Goal: Task Accomplishment & Management: Use online tool/utility

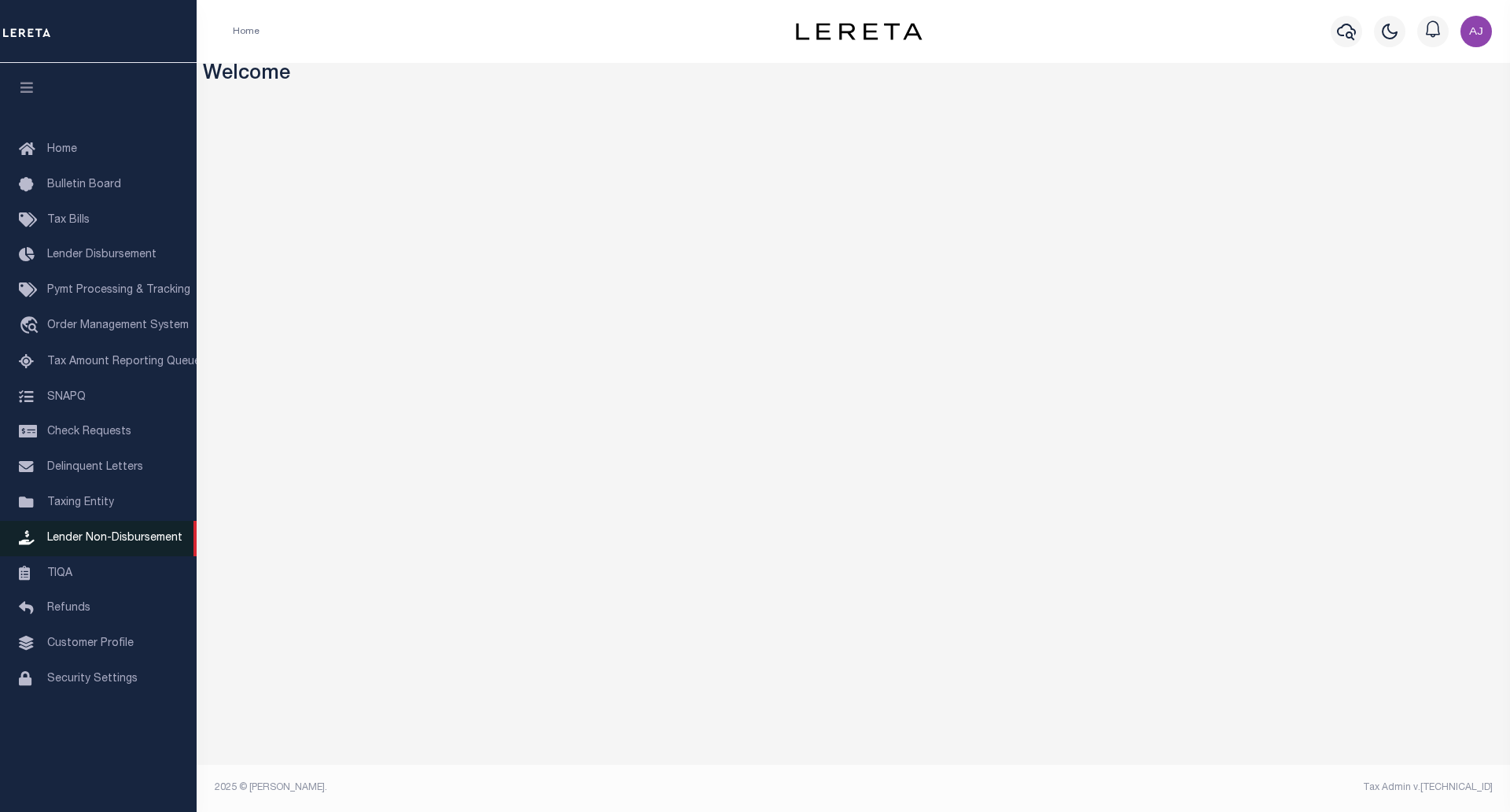
click at [134, 544] on span "Lender Non-Disbursement" at bounding box center [115, 537] width 135 height 11
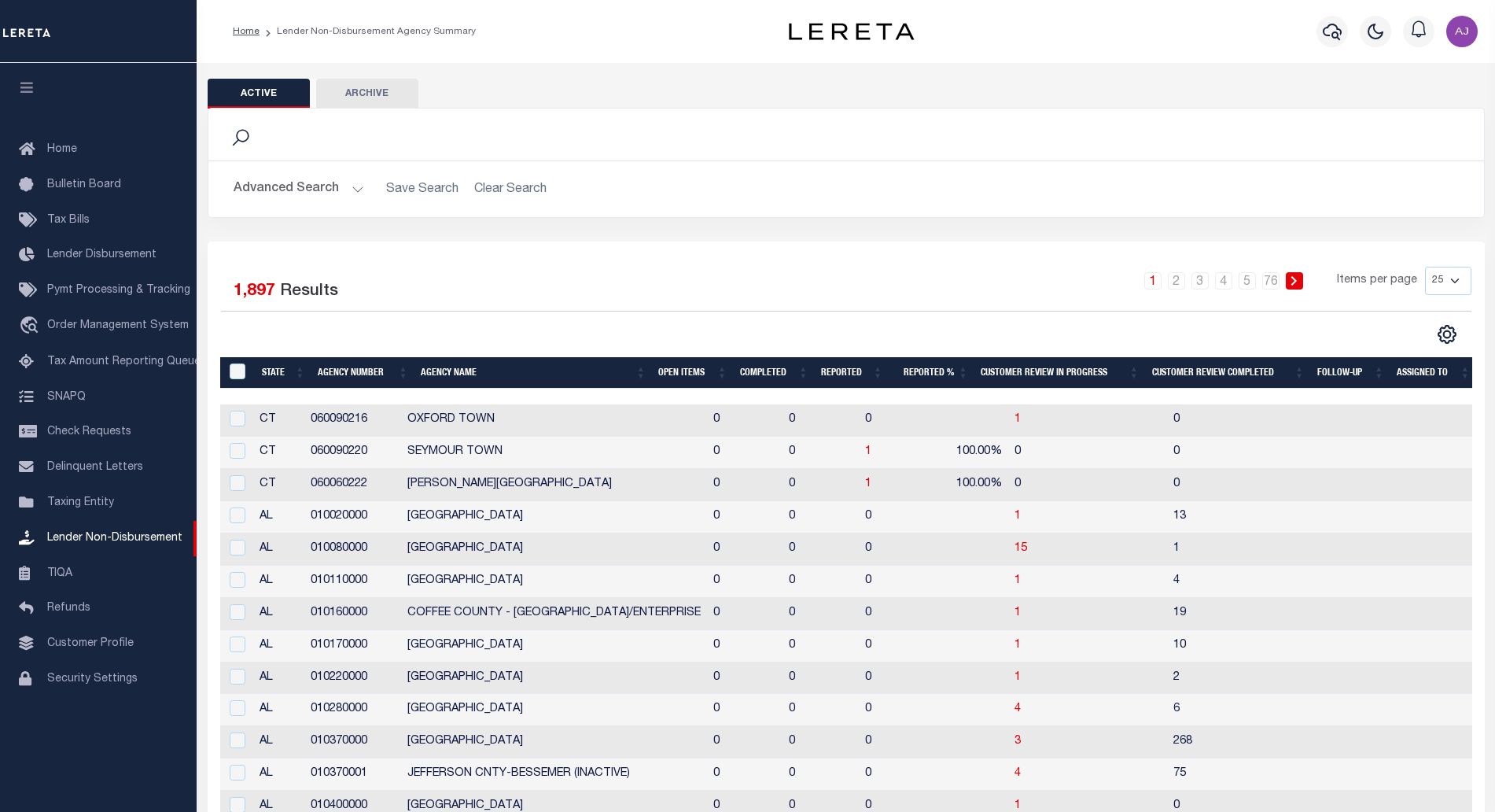
click at [675, 371] on th "Open Items" at bounding box center [692, 373] width 81 height 32
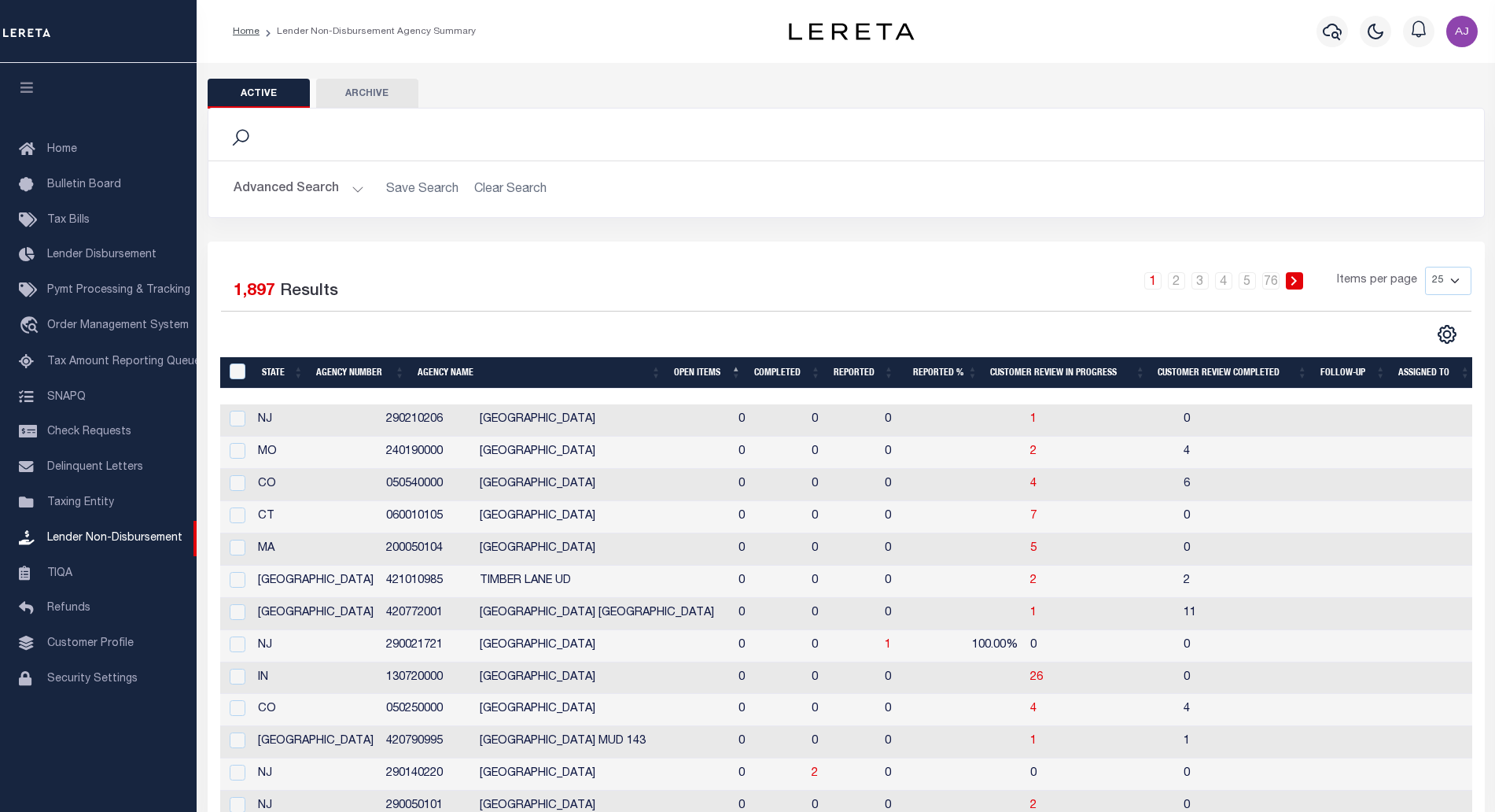
click at [675, 371] on th "Open Items" at bounding box center [707, 373] width 80 height 32
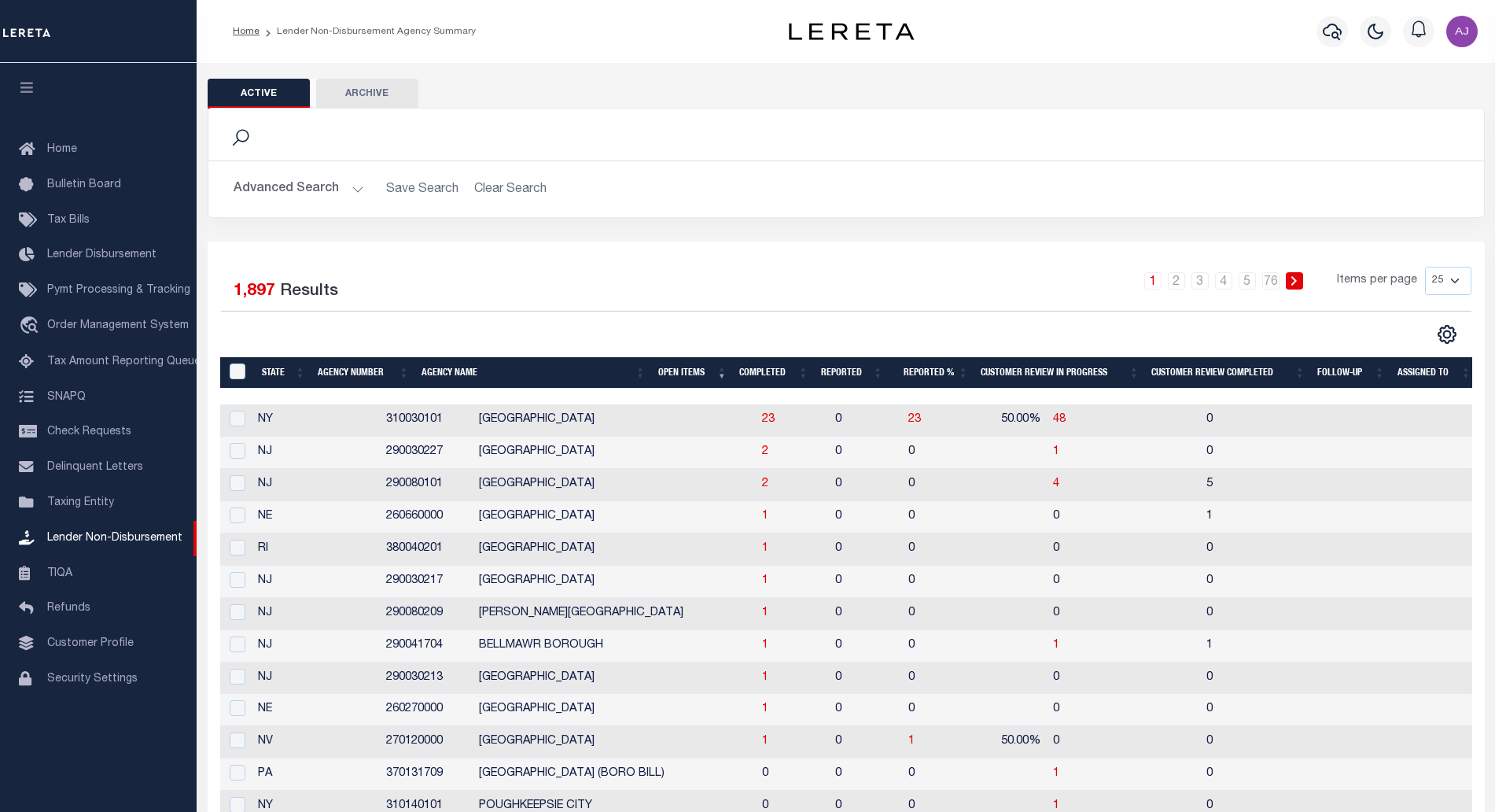
click at [375, 263] on div "Selected 1,897 Results 1 2 3 4 5 … 76 Items per page 25 50 100 200" at bounding box center [846, 731] width 1278 height 980
drag, startPoint x: 392, startPoint y: 450, endPoint x: 320, endPoint y: 460, distance: 72.7
click at [380, 460] on td "290030227" at bounding box center [426, 452] width 93 height 32
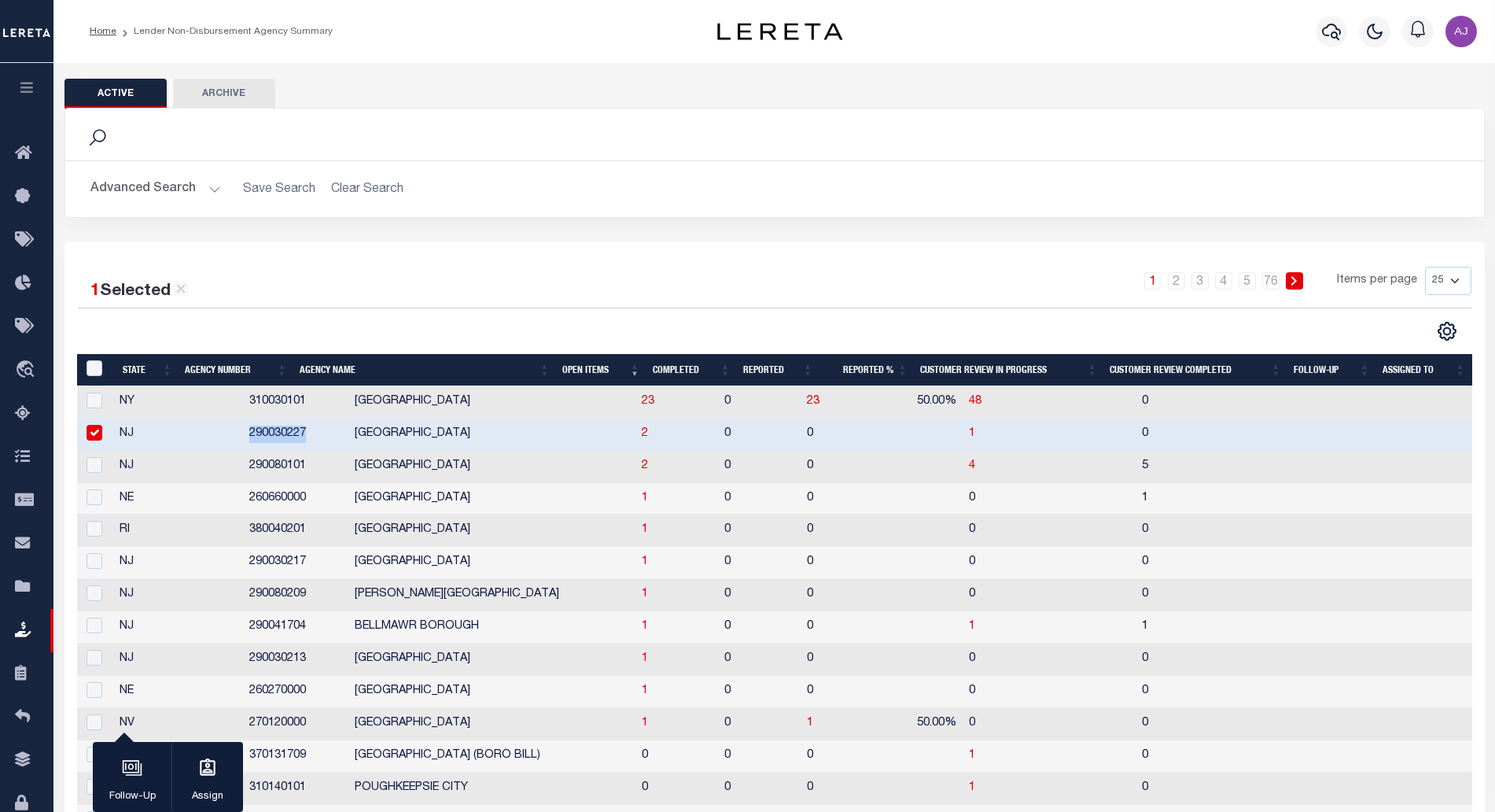
copy td "290030227"
drag, startPoint x: 444, startPoint y: 426, endPoint x: 297, endPoint y: 431, distance: 147.1
click at [349, 431] on td "[GEOGRAPHIC_DATA]" at bounding box center [492, 434] width 287 height 32
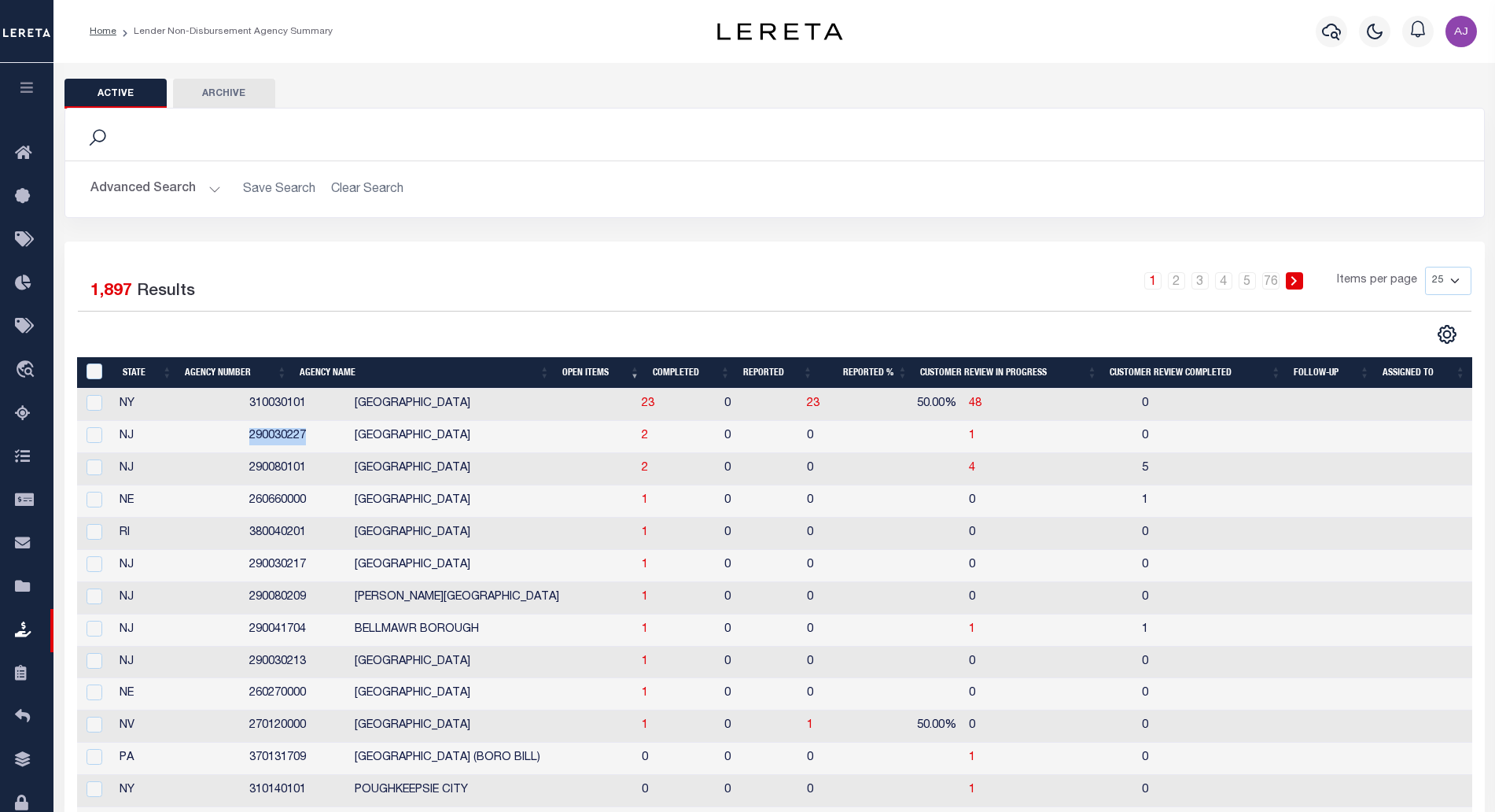
copy td "[GEOGRAPHIC_DATA]"
click at [94, 437] on input "checkbox" at bounding box center [95, 434] width 15 height 15
checkbox input "true"
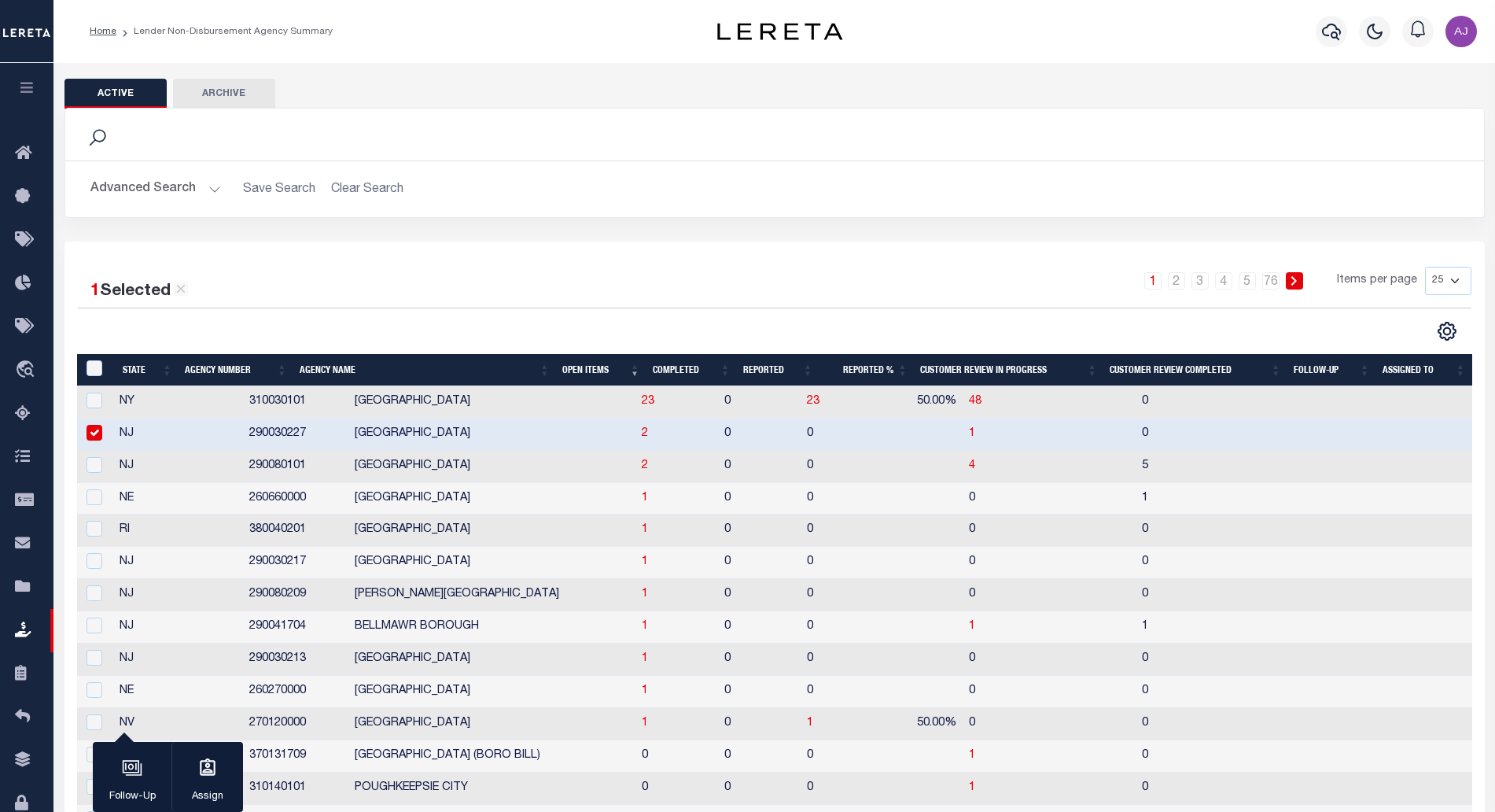
click at [463, 294] on div "1 2 3 4 5 … 76 Items per page 25 50 100 200" at bounding box center [951, 287] width 1040 height 41
click at [642, 434] on span "2" at bounding box center [645, 433] width 7 height 11
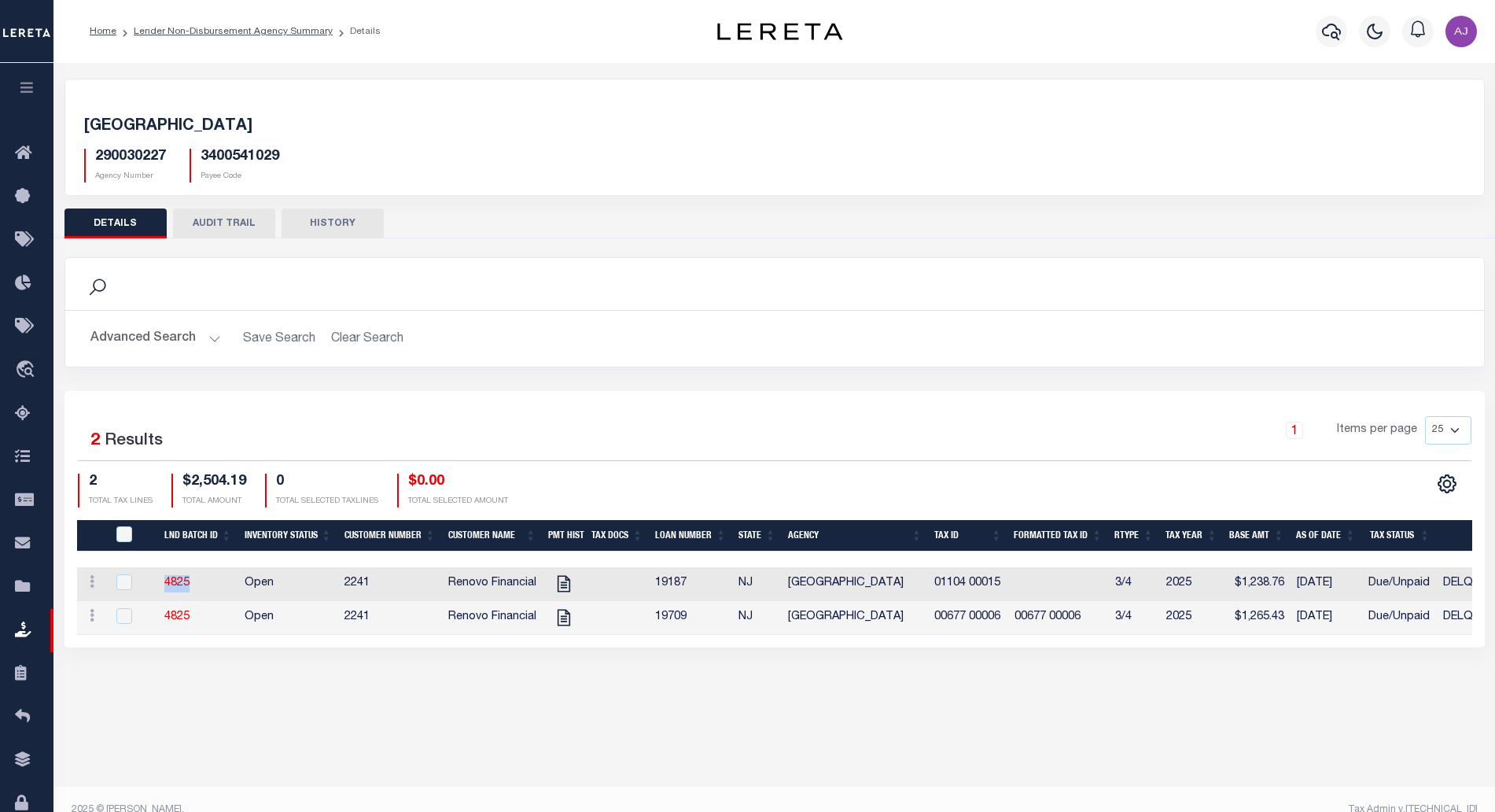
drag, startPoint x: 197, startPoint y: 583, endPoint x: 157, endPoint y: 591, distance: 40.8
click at [158, 591] on td "4825" at bounding box center [198, 583] width 80 height 34
checkbox input "true"
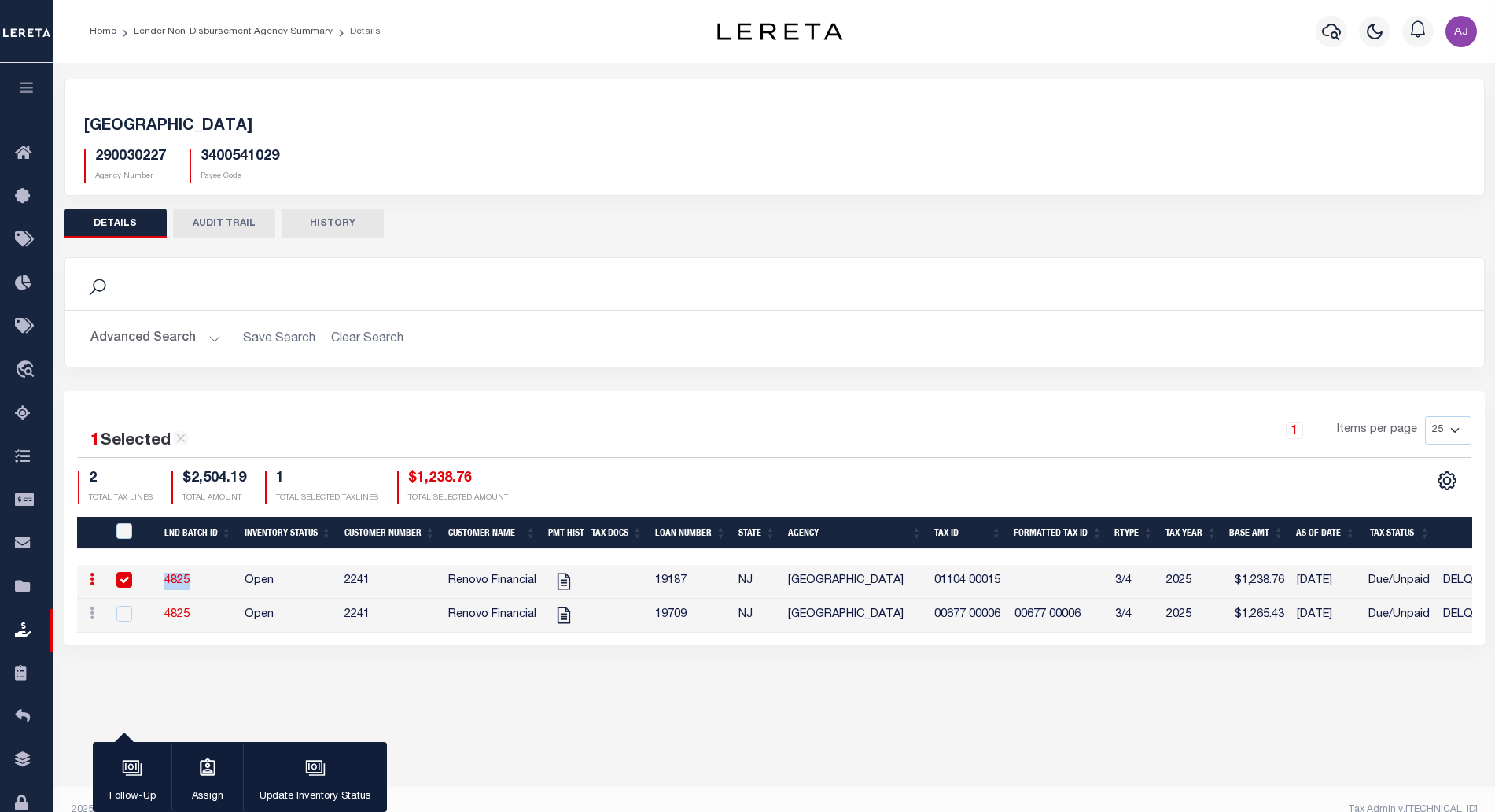
copy link "4825"
click at [125, 535] on input "QID" at bounding box center [125, 531] width 15 height 15
checkbox input "true"
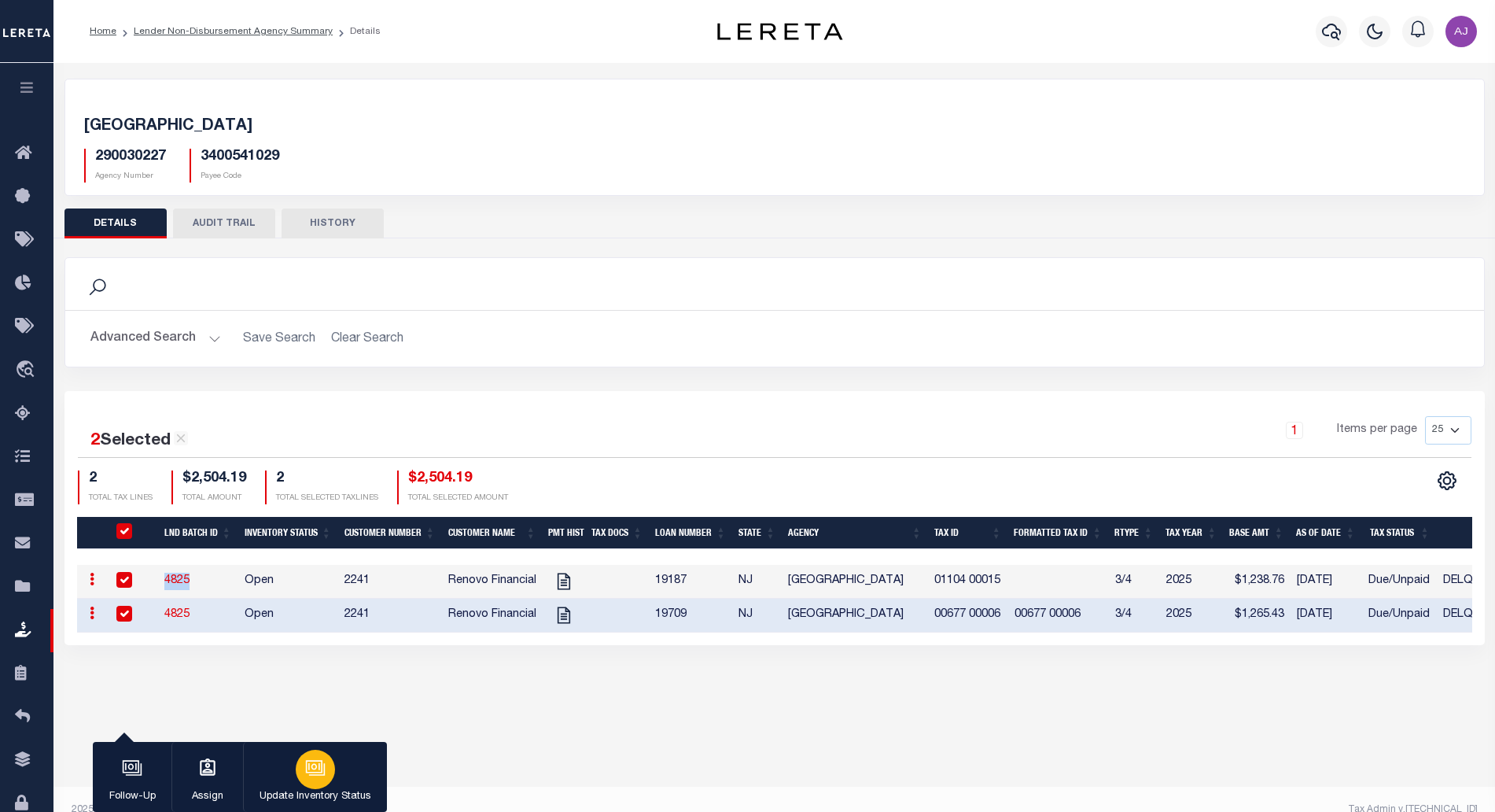
click at [311, 786] on div "button" at bounding box center [315, 769] width 40 height 40
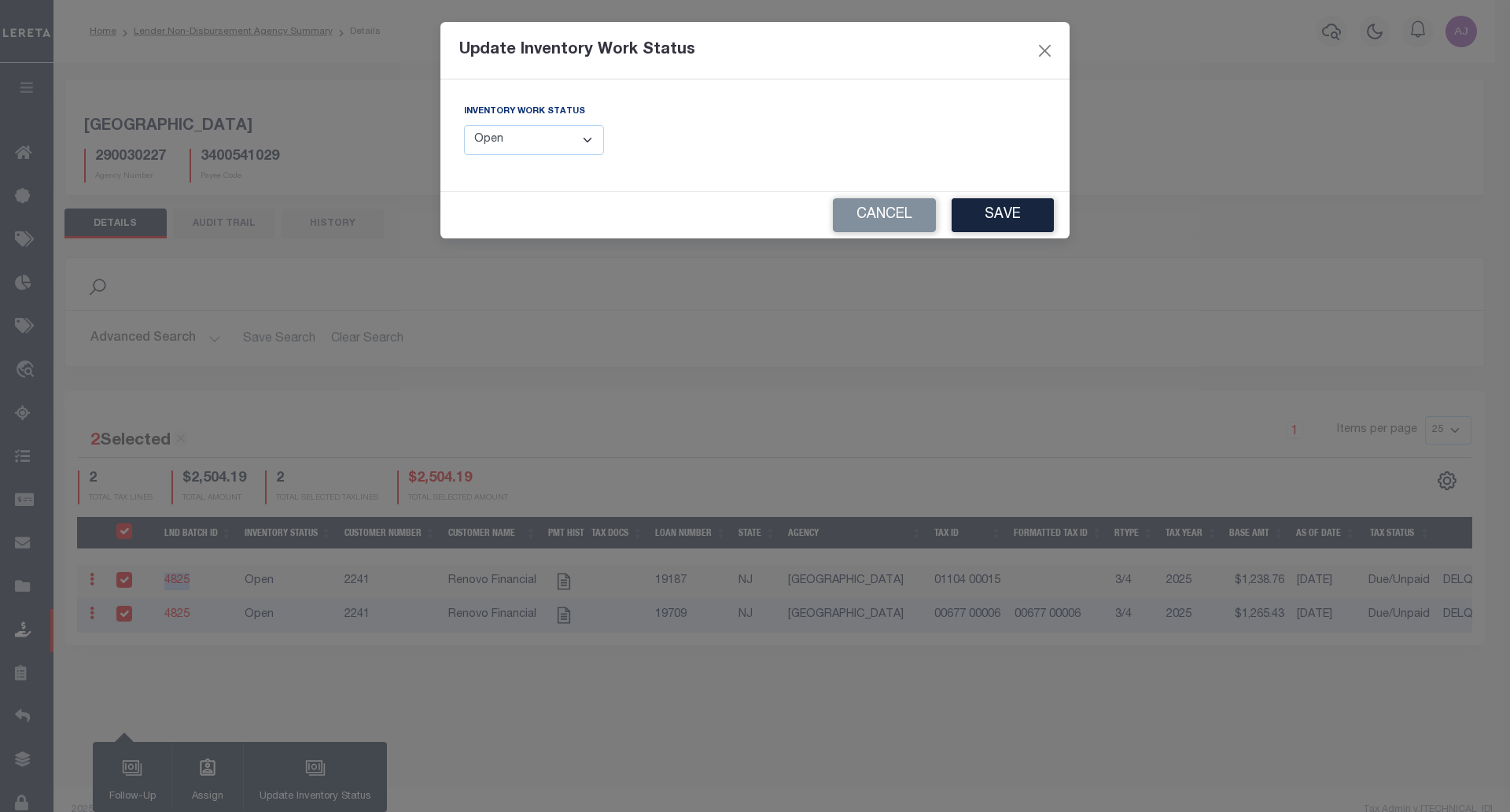
click at [569, 129] on select "--Select-- Open Completed Reported" at bounding box center [534, 140] width 140 height 31
select select "Completed"
click at [464, 125] on select "--Select-- Open Completed Reported" at bounding box center [534, 140] width 140 height 31
click at [990, 212] on button "Save" at bounding box center [1002, 214] width 102 height 34
